Goal: Task Accomplishment & Management: Manage account settings

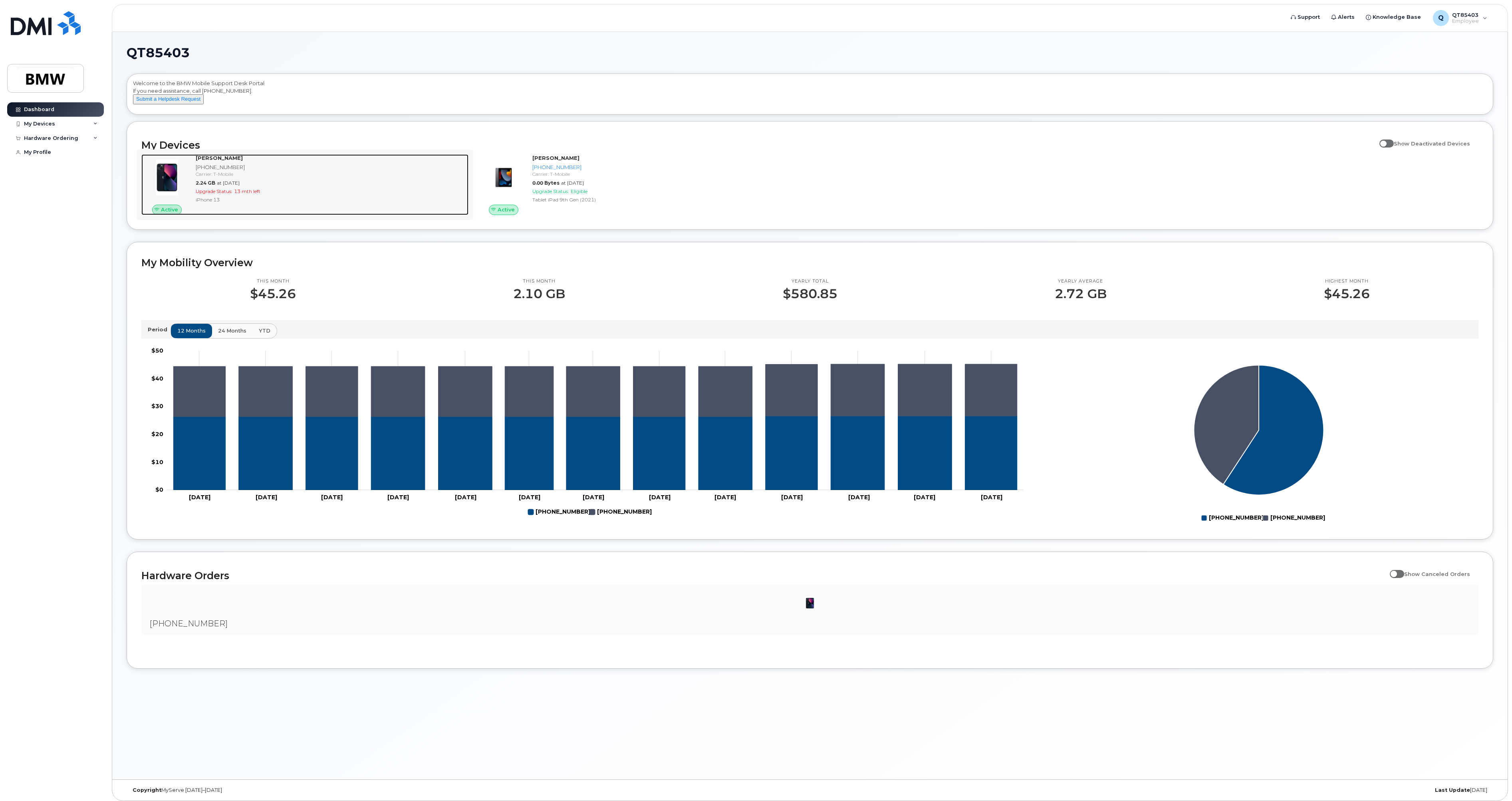
click at [168, 183] on img at bounding box center [167, 177] width 38 height 38
click at [37, 122] on div "My Devices" at bounding box center [39, 123] width 31 height 6
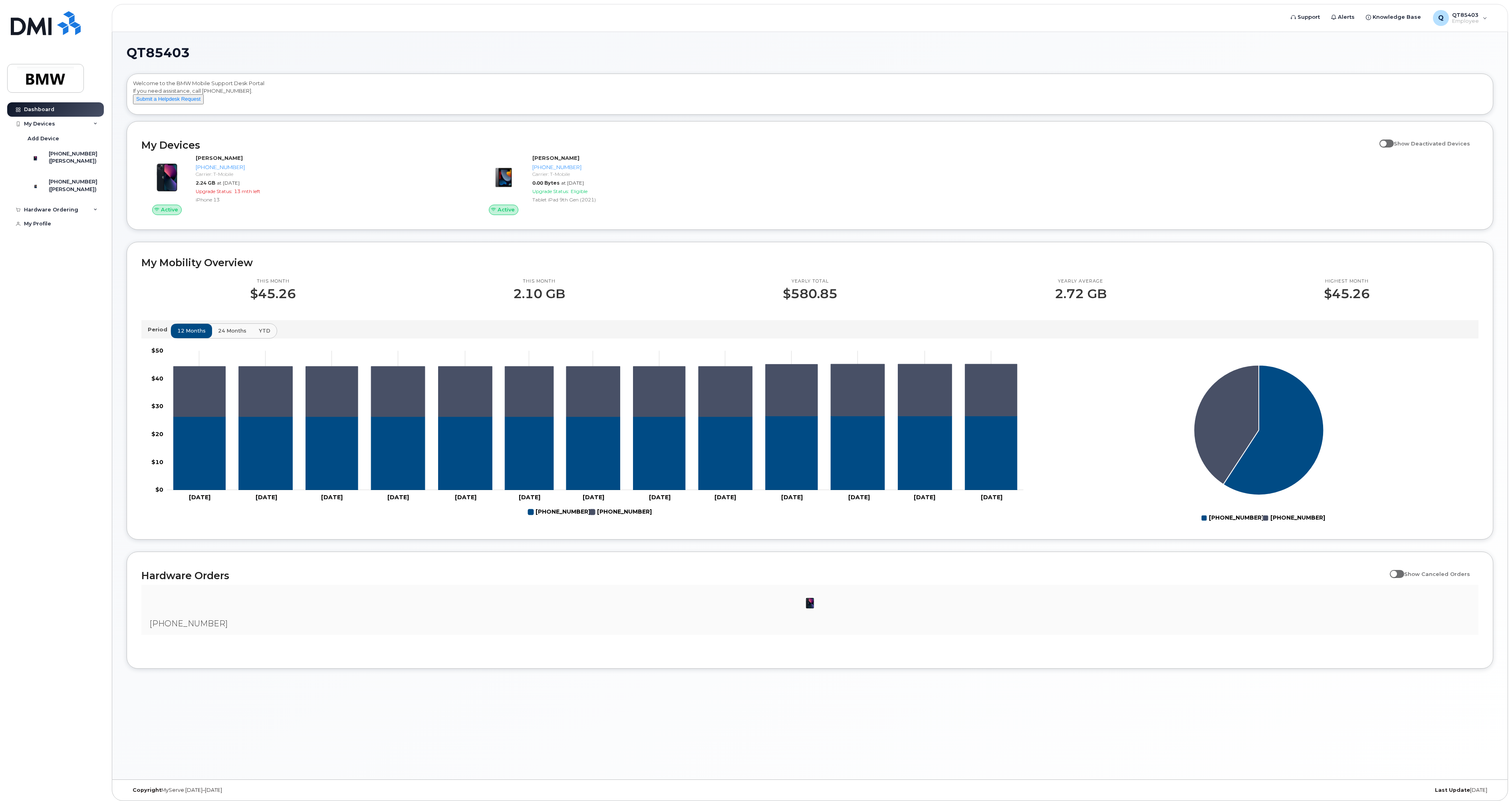
click at [89, 460] on div "Dashboard My Devices Add Device 864-569-2060 (Daniel Lockhart) 864-525-5258 (Da…" at bounding box center [56, 445] width 99 height 686
click at [70, 213] on div "Hardware Ordering" at bounding box center [51, 210] width 55 height 6
click at [42, 228] on div "My Orders" at bounding box center [42, 224] width 29 height 7
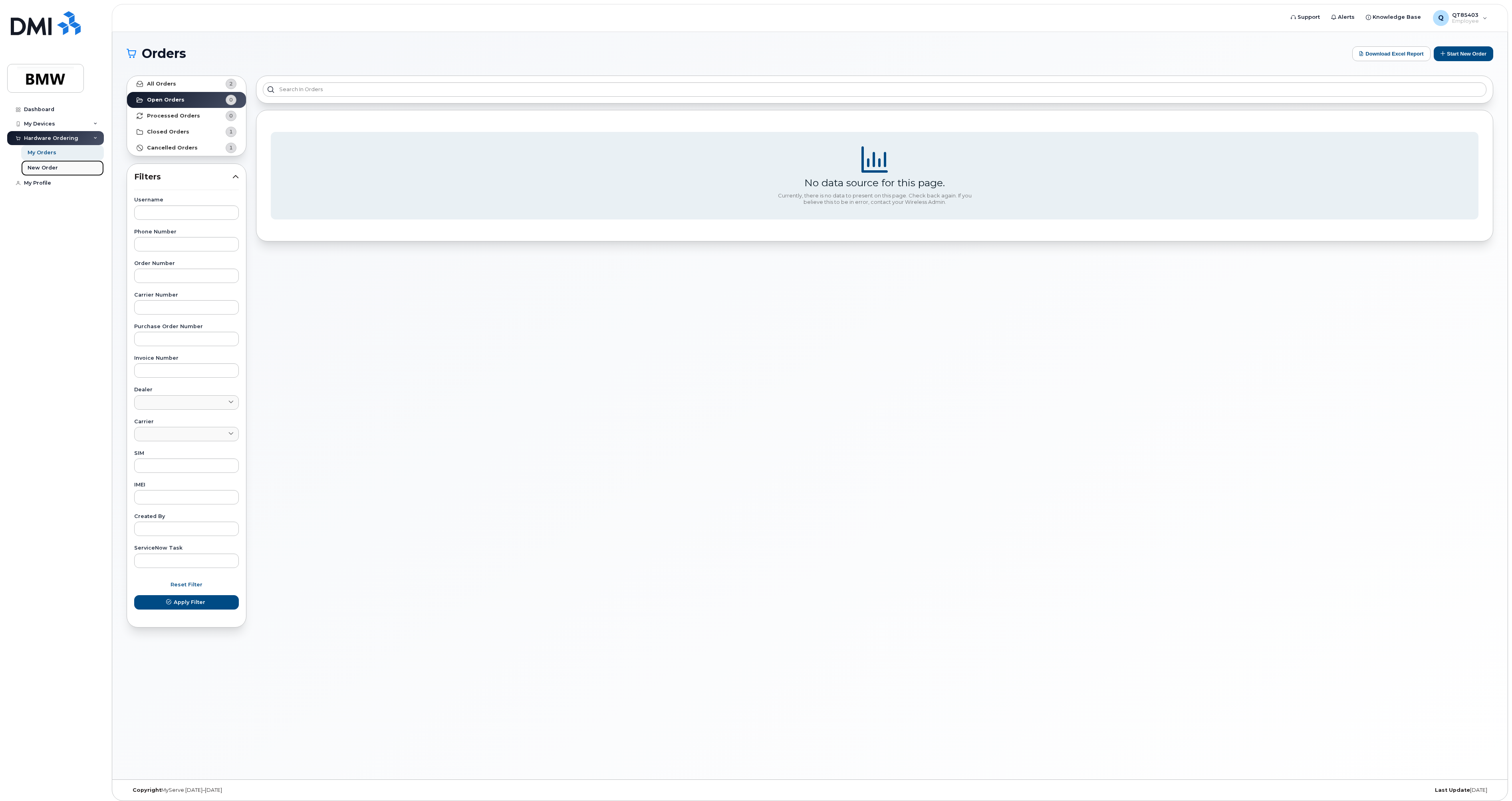
click at [50, 171] on div "New Order" at bounding box center [43, 168] width 31 height 7
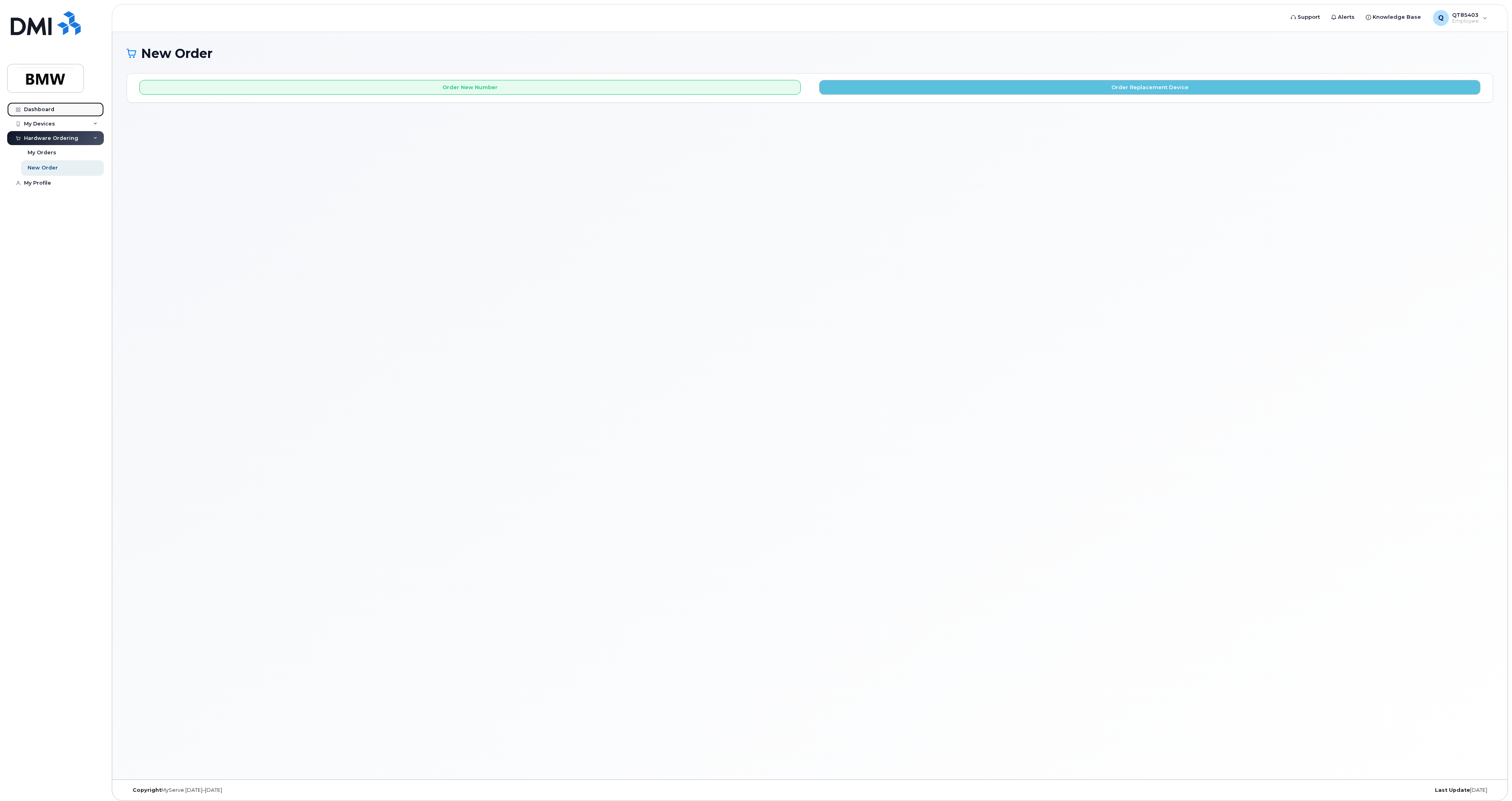
click at [44, 110] on div "Dashboard" at bounding box center [39, 109] width 31 height 6
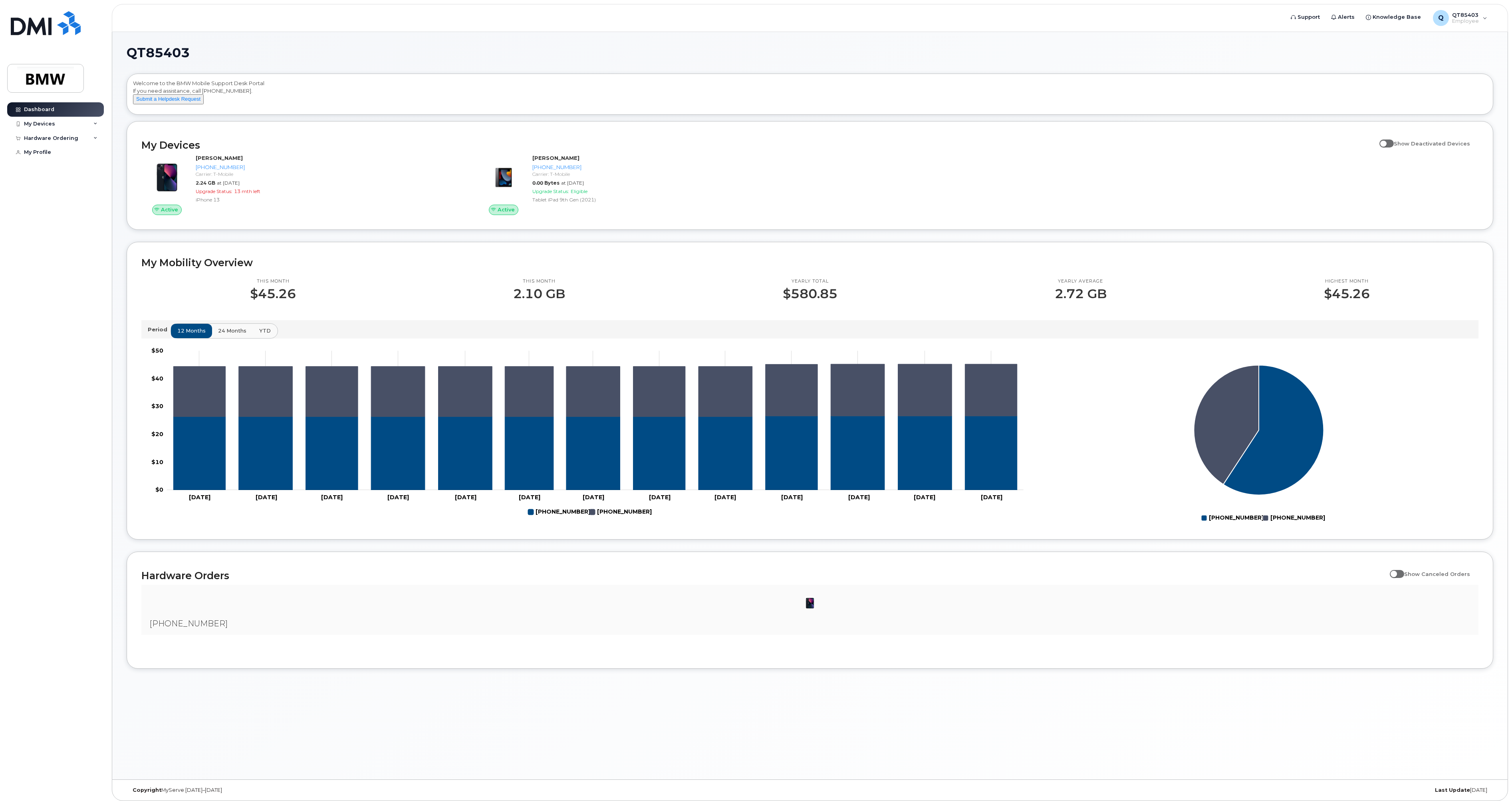
click at [267, 334] on span "YTD" at bounding box center [265, 331] width 12 height 8
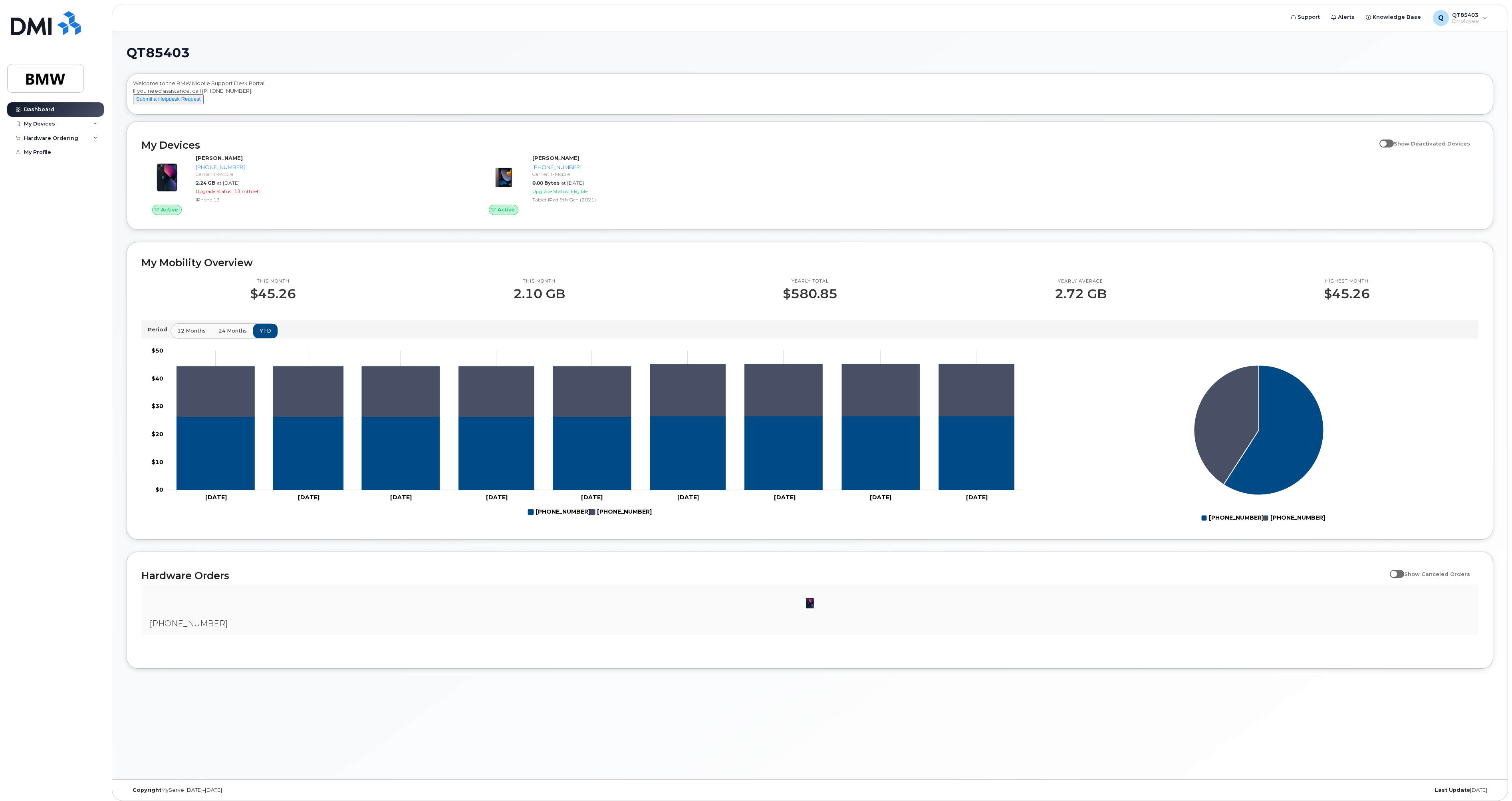
click at [237, 334] on span "24 months" at bounding box center [232, 331] width 28 height 8
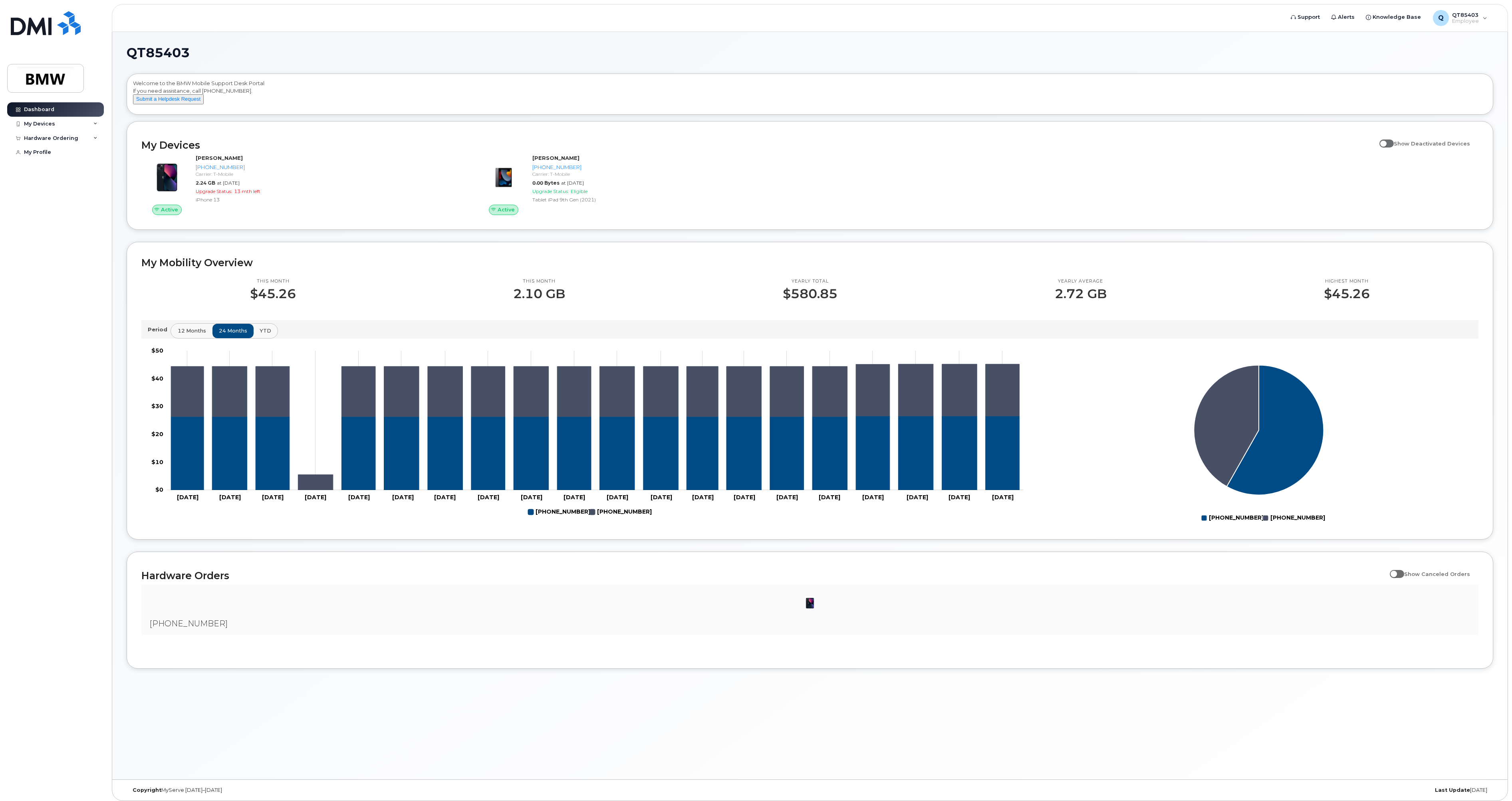
click at [201, 334] on span "12 months" at bounding box center [192, 331] width 28 height 8
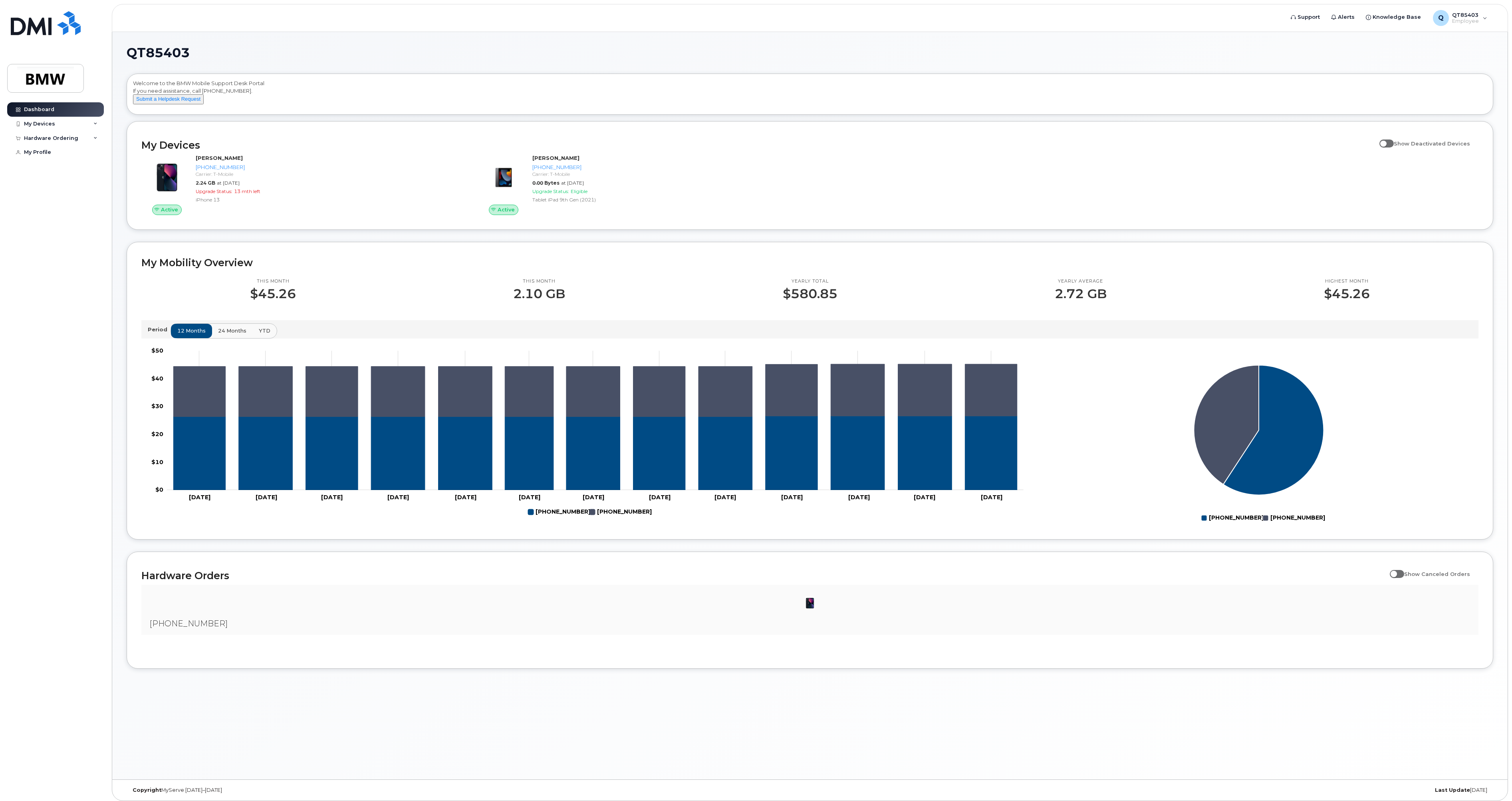
click at [75, 333] on div "Dashboard My Devices Add Device [PHONE_NUMBER] ([PERSON_NAME]) [PHONE_NUMBER] (…" at bounding box center [56, 445] width 99 height 686
click at [76, 195] on div "Dashboard My Devices Add Device [PHONE_NUMBER] ([PERSON_NAME]) [PHONE_NUMBER] (…" at bounding box center [56, 445] width 99 height 686
